Goal: Navigation & Orientation: Find specific page/section

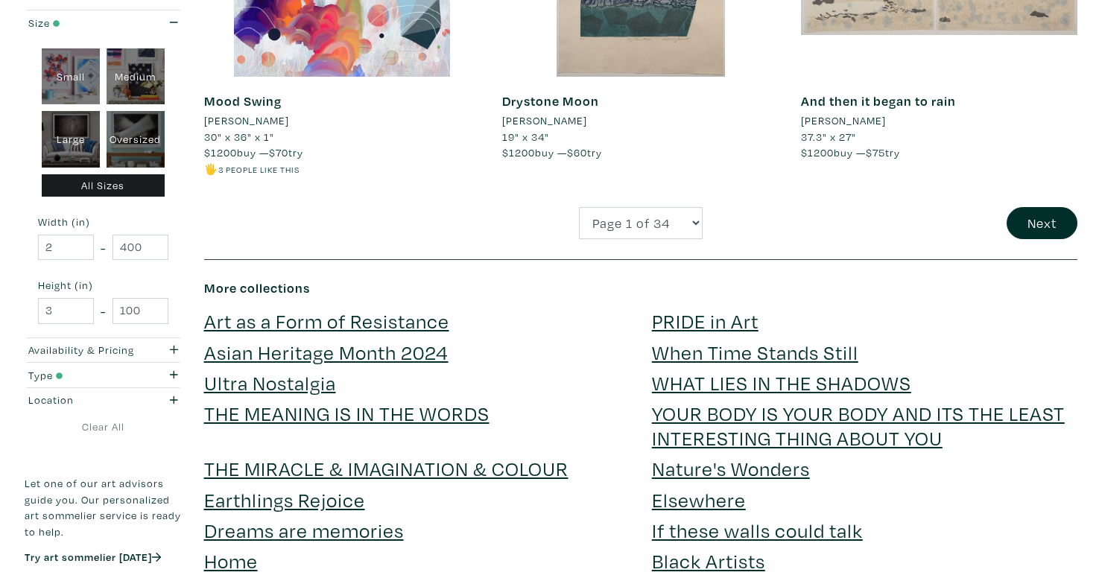
scroll to position [3360, 0]
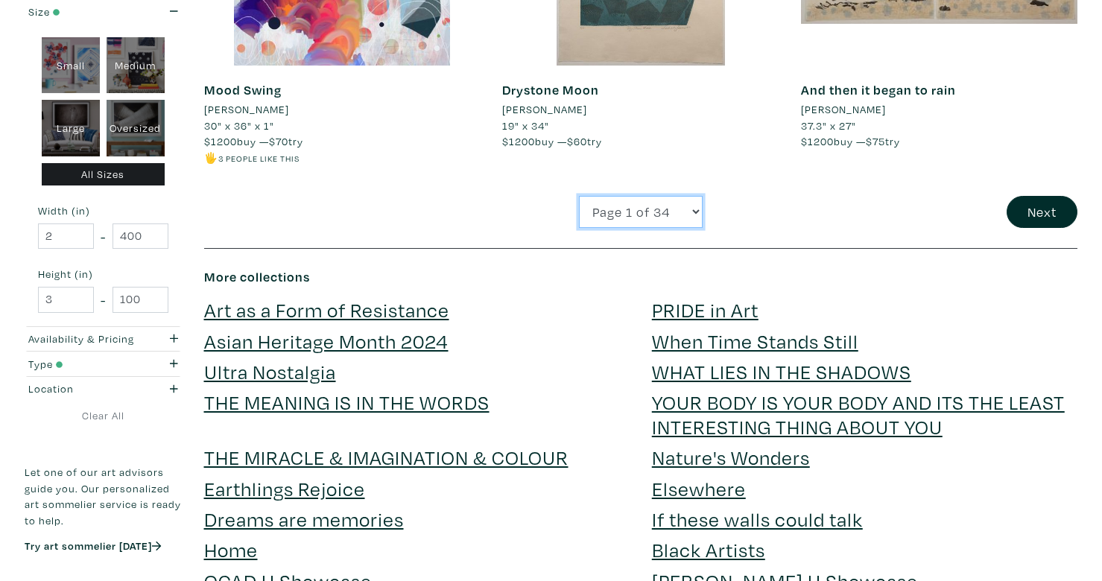
click at [668, 211] on select "Page 1 of 34 Page 2 of 34 Page 3 of 34 Page 4 of 34 Page 5 of 34 Page 6 of 34 P…" at bounding box center [641, 212] width 124 height 32
select select "2"
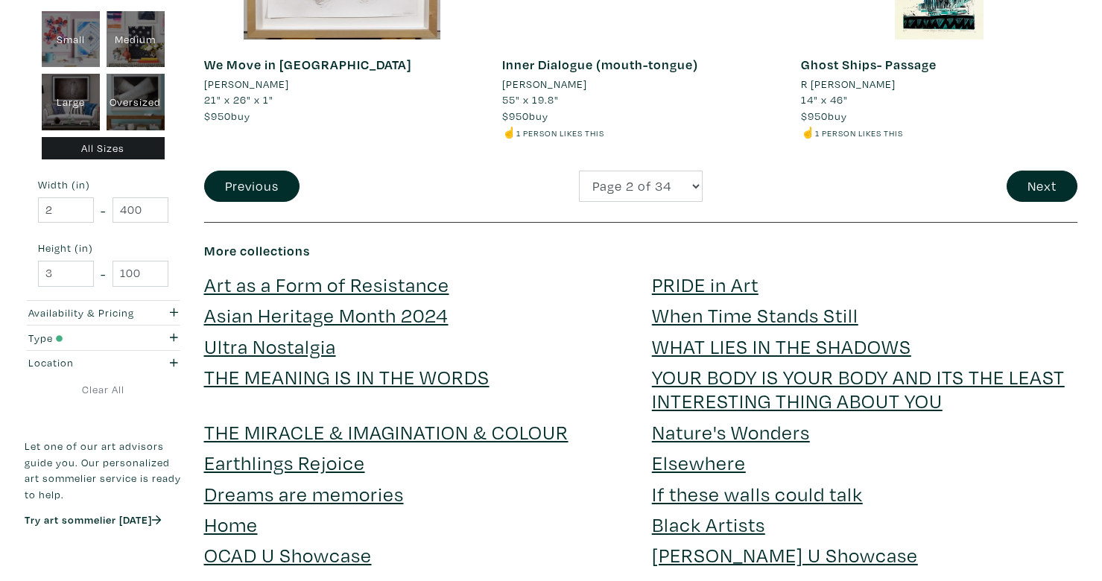
scroll to position [3244, 0]
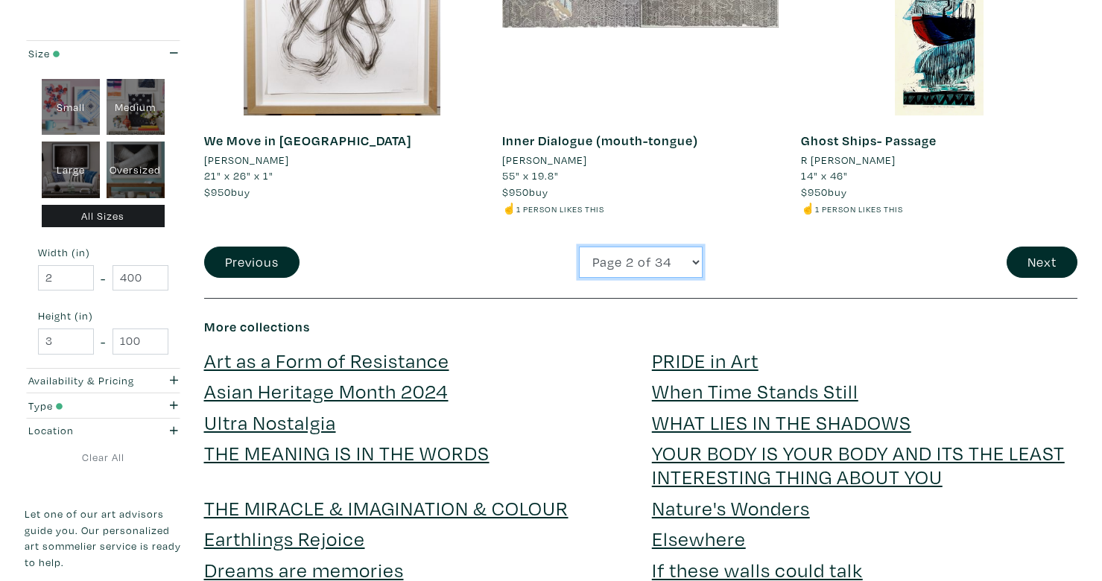
click at [646, 257] on select "Page 1 of 34 Page 2 of 34 Page 3 of 34 Page 4 of 34 Page 5 of 34 Page 6 of 34 P…" at bounding box center [641, 263] width 124 height 32
click at [1036, 264] on button "Next" at bounding box center [1041, 263] width 71 height 32
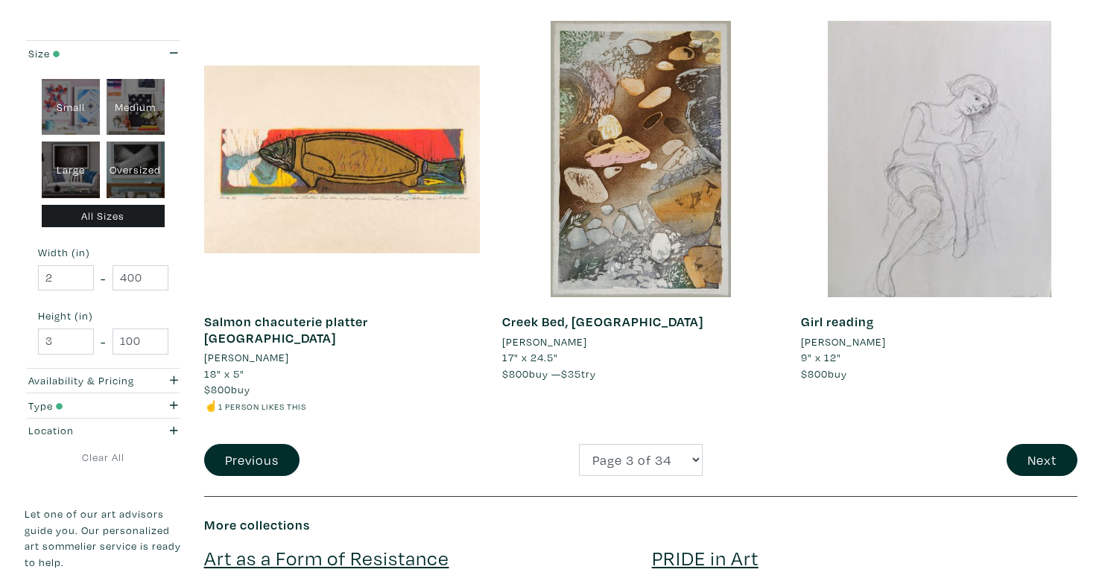
scroll to position [3153, 0]
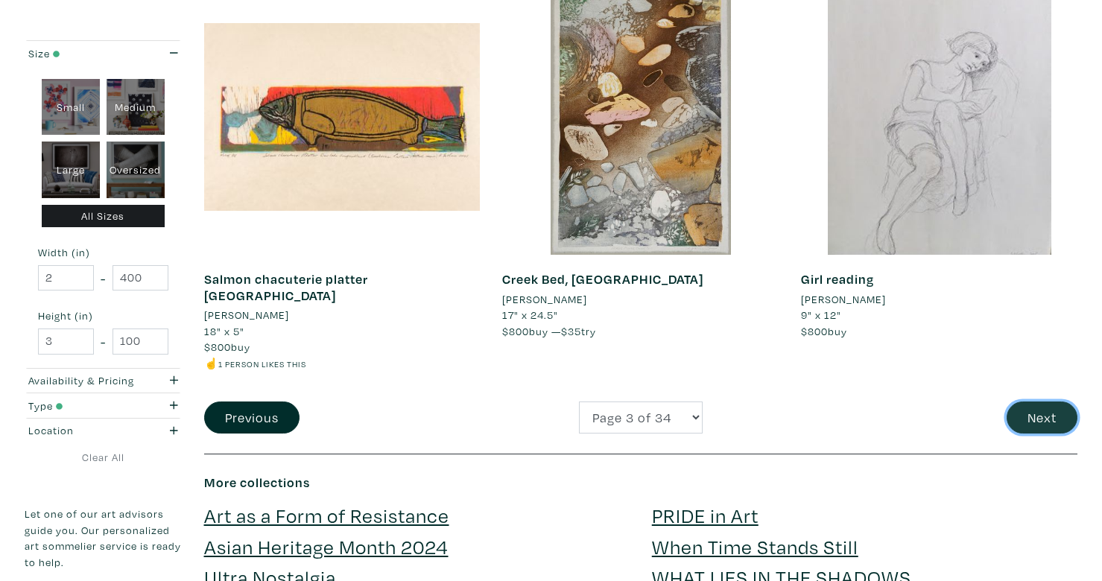
click at [1048, 402] on button "Next" at bounding box center [1041, 418] width 71 height 32
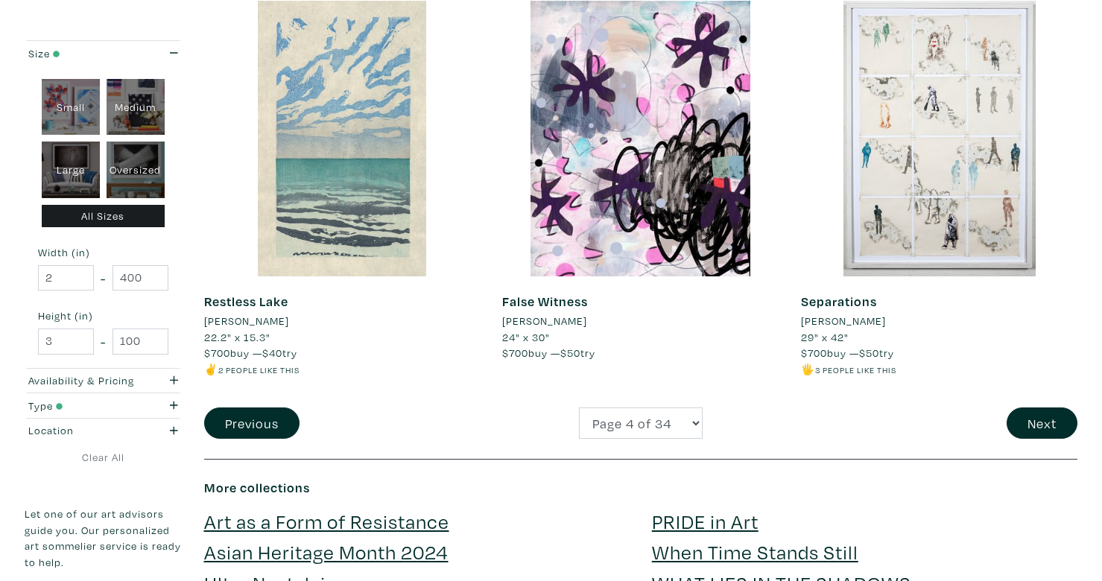
scroll to position [3115, 0]
